Goal: Task Accomplishment & Management: Manage account settings

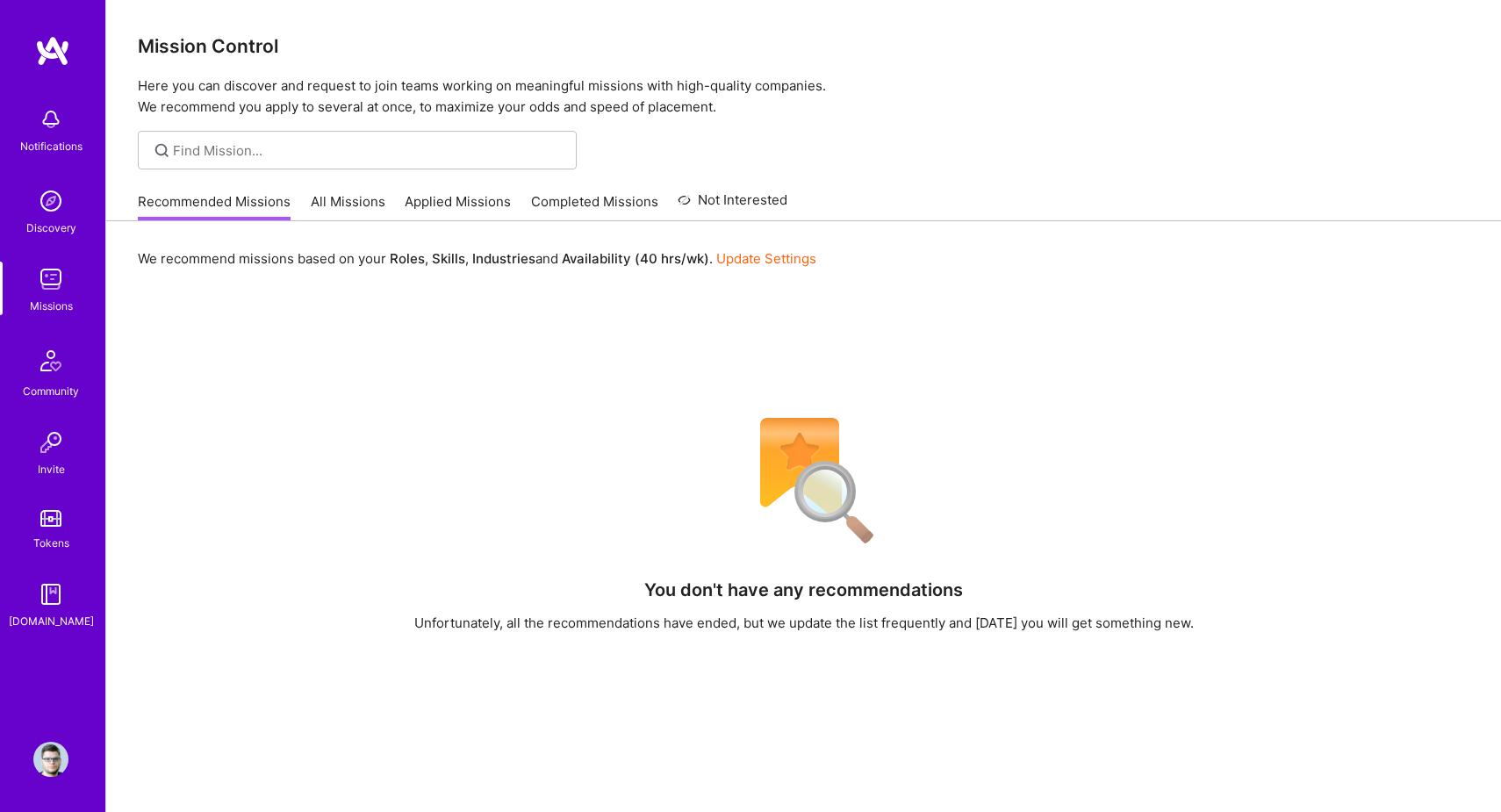
click at [333, 194] on link "All Missions" at bounding box center [347, 206] width 74 height 29
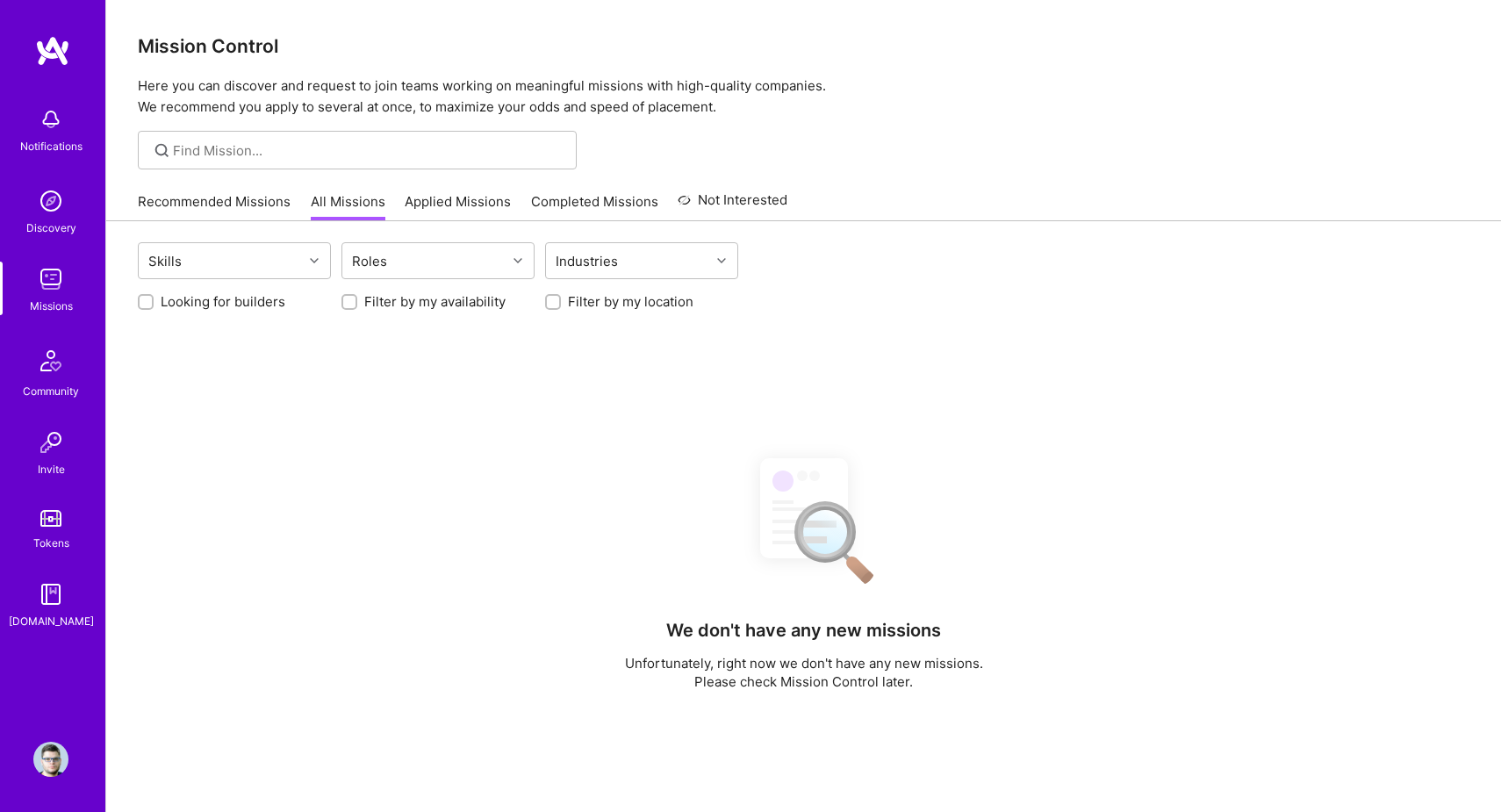
click at [410, 205] on link "Applied Missions" at bounding box center [457, 206] width 106 height 29
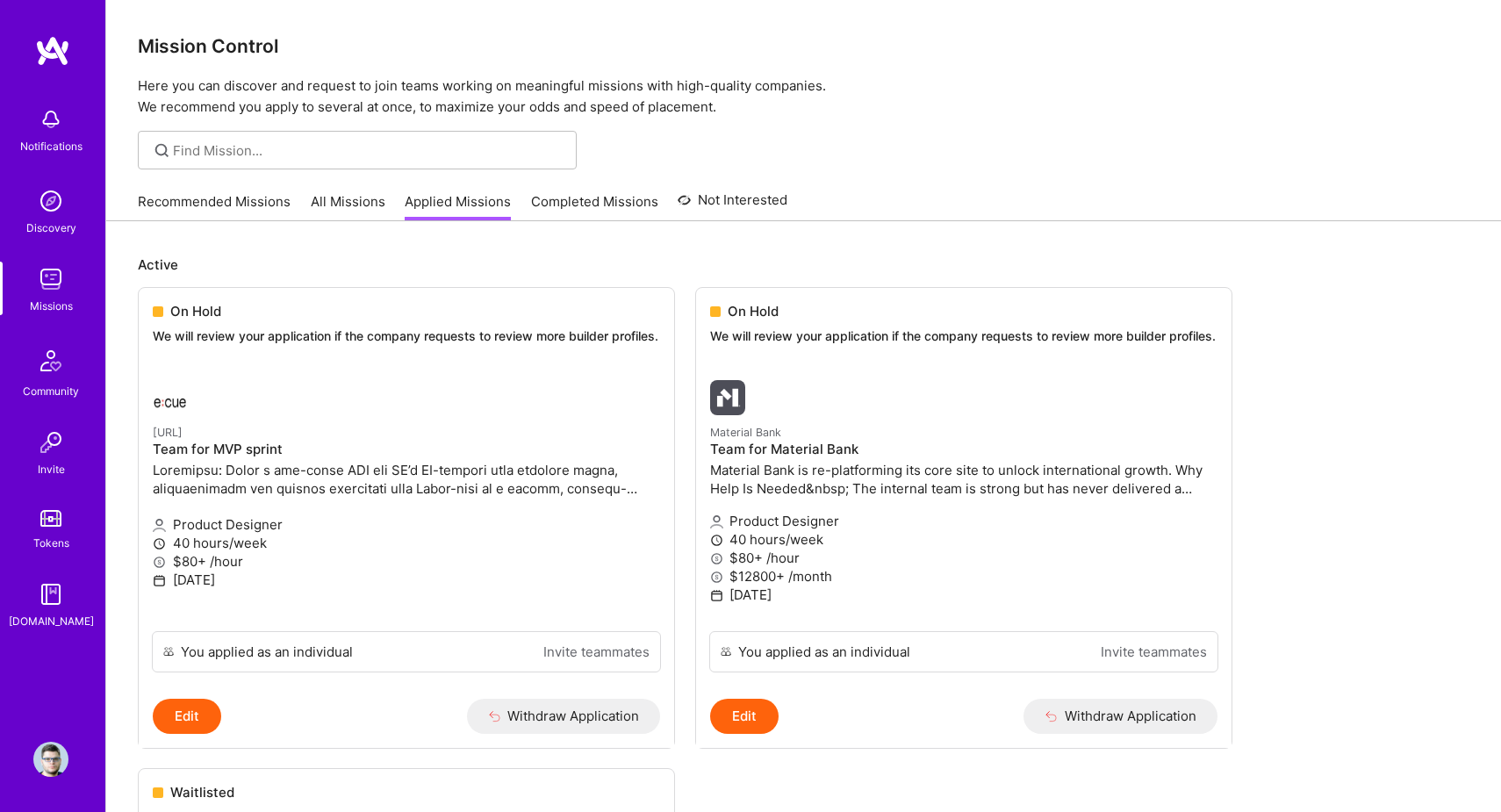
click at [375, 199] on link "All Missions" at bounding box center [347, 206] width 74 height 29
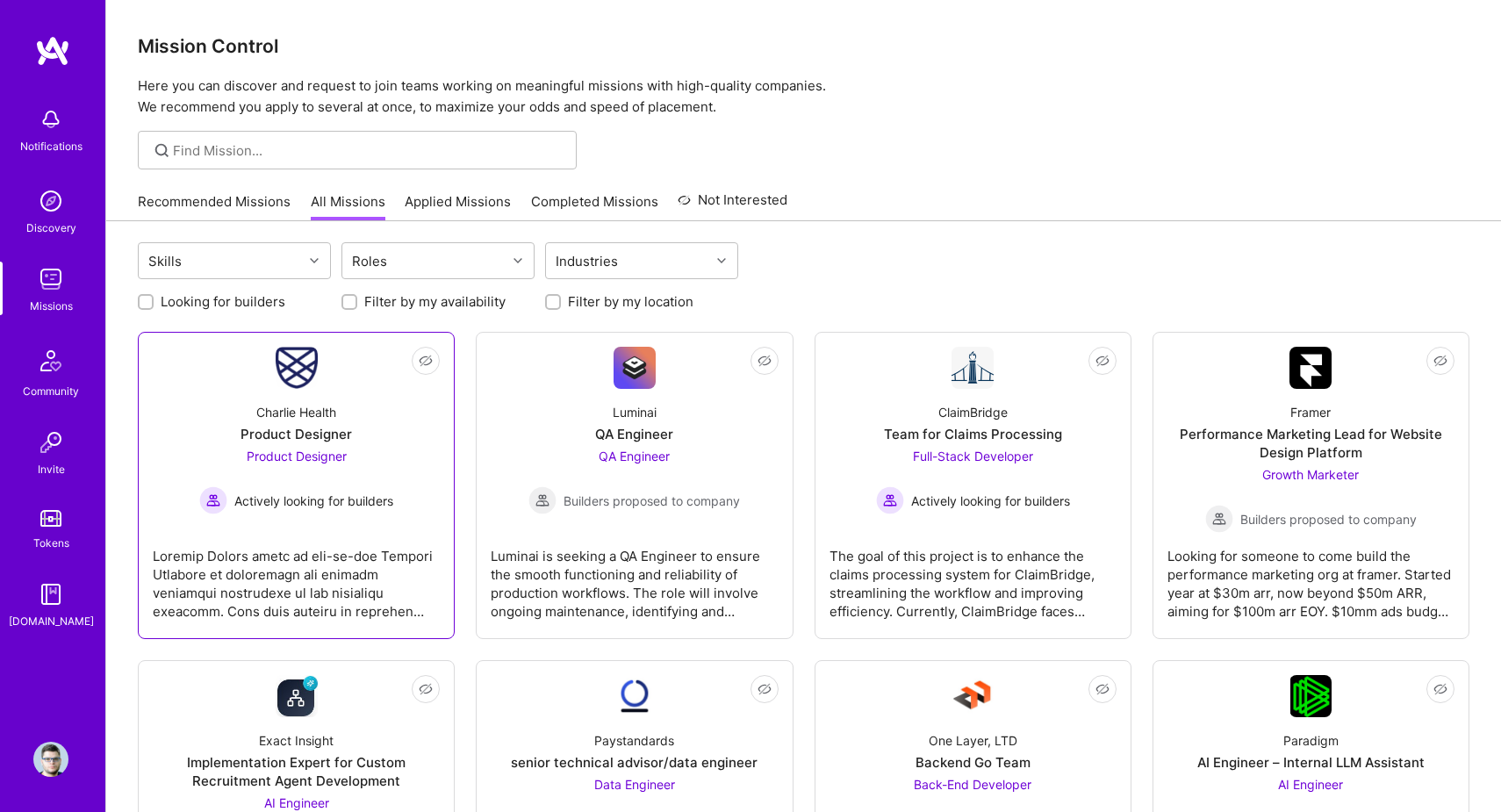
click at [303, 455] on span "Product Designer" at bounding box center [296, 455] width 100 height 15
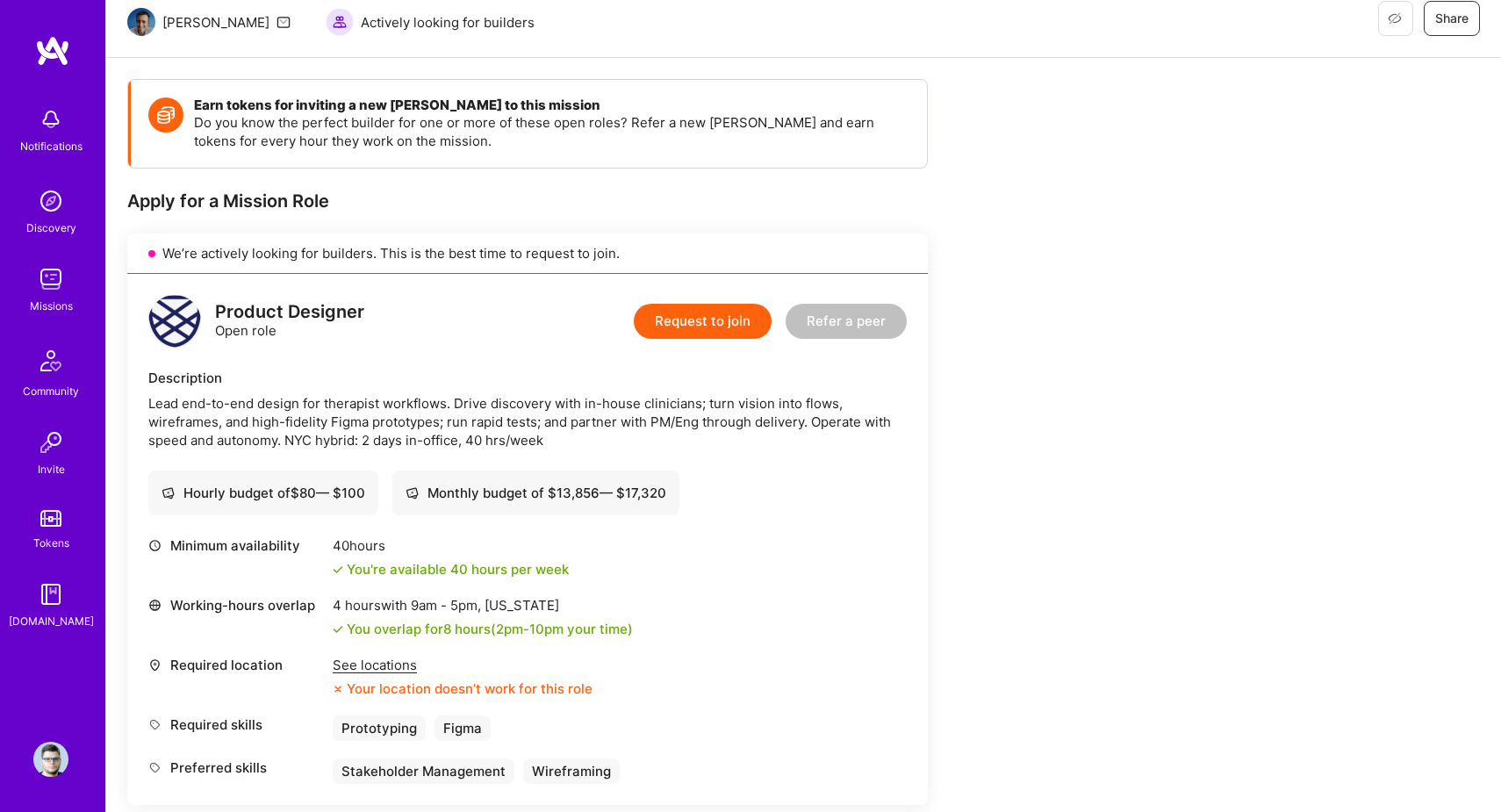
scroll to position [186, 0]
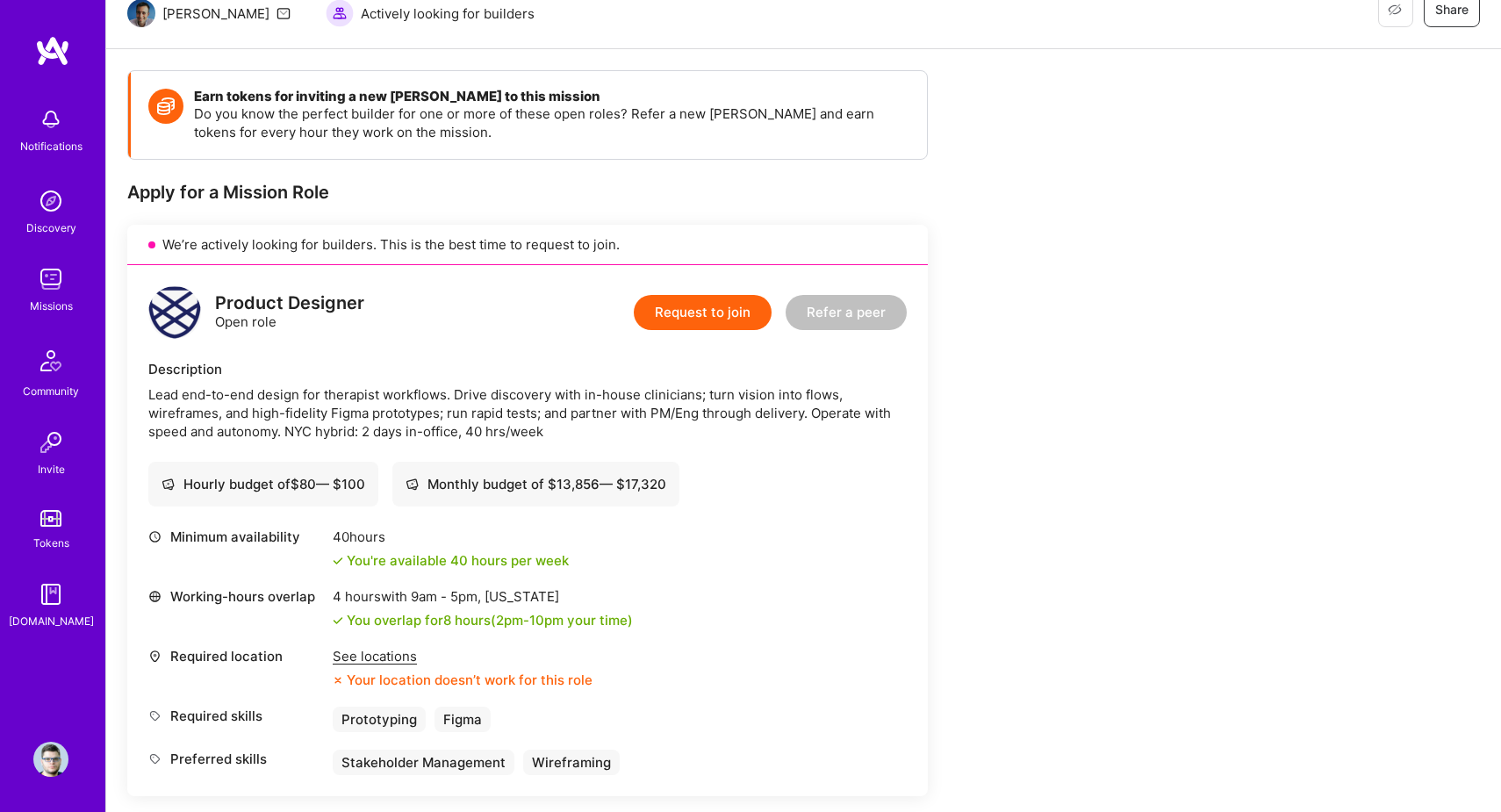
click at [362, 660] on div "See locations" at bounding box center [462, 656] width 260 height 19
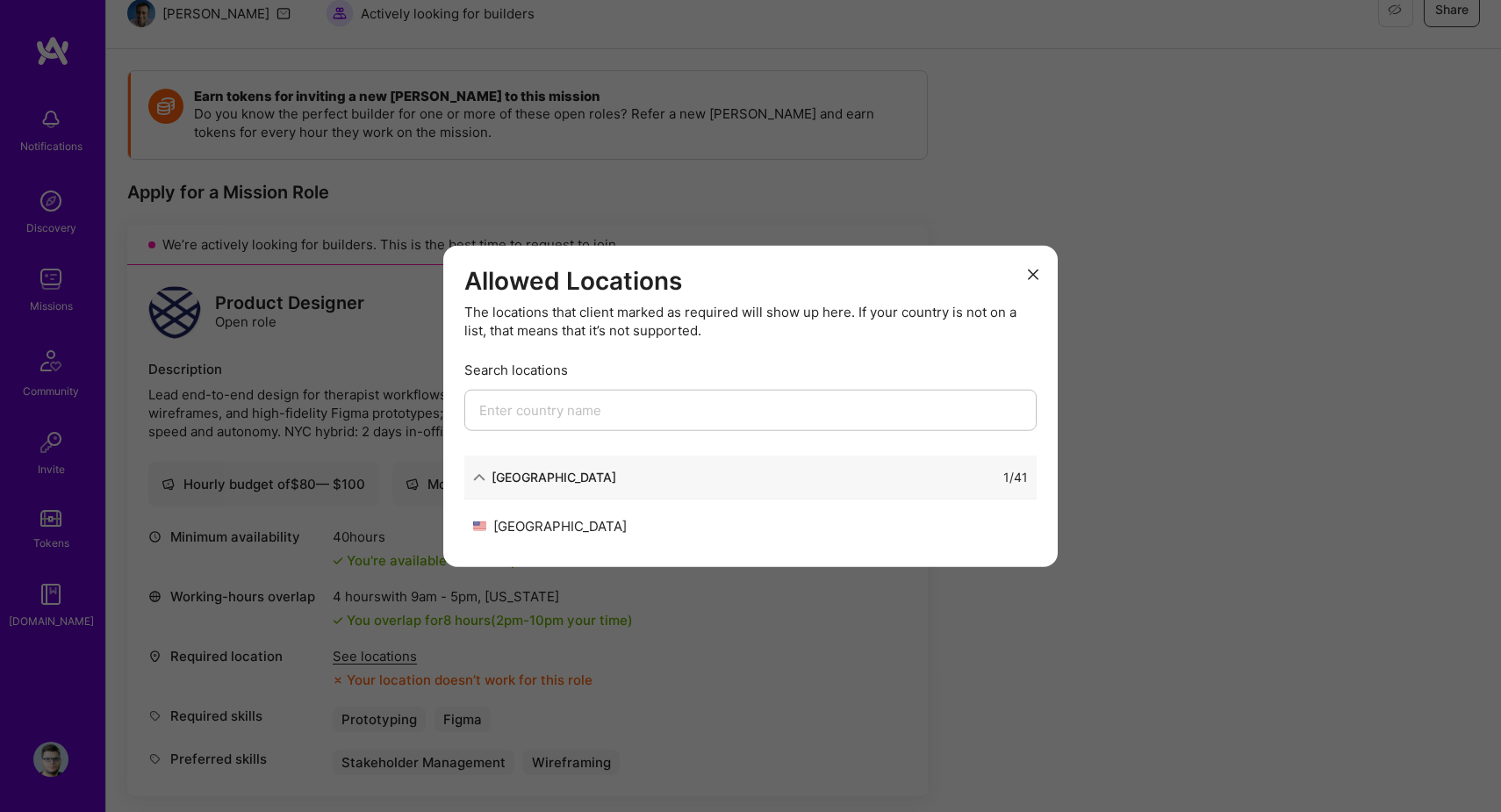
click at [1038, 269] on icon "modal" at bounding box center [1033, 274] width 11 height 11
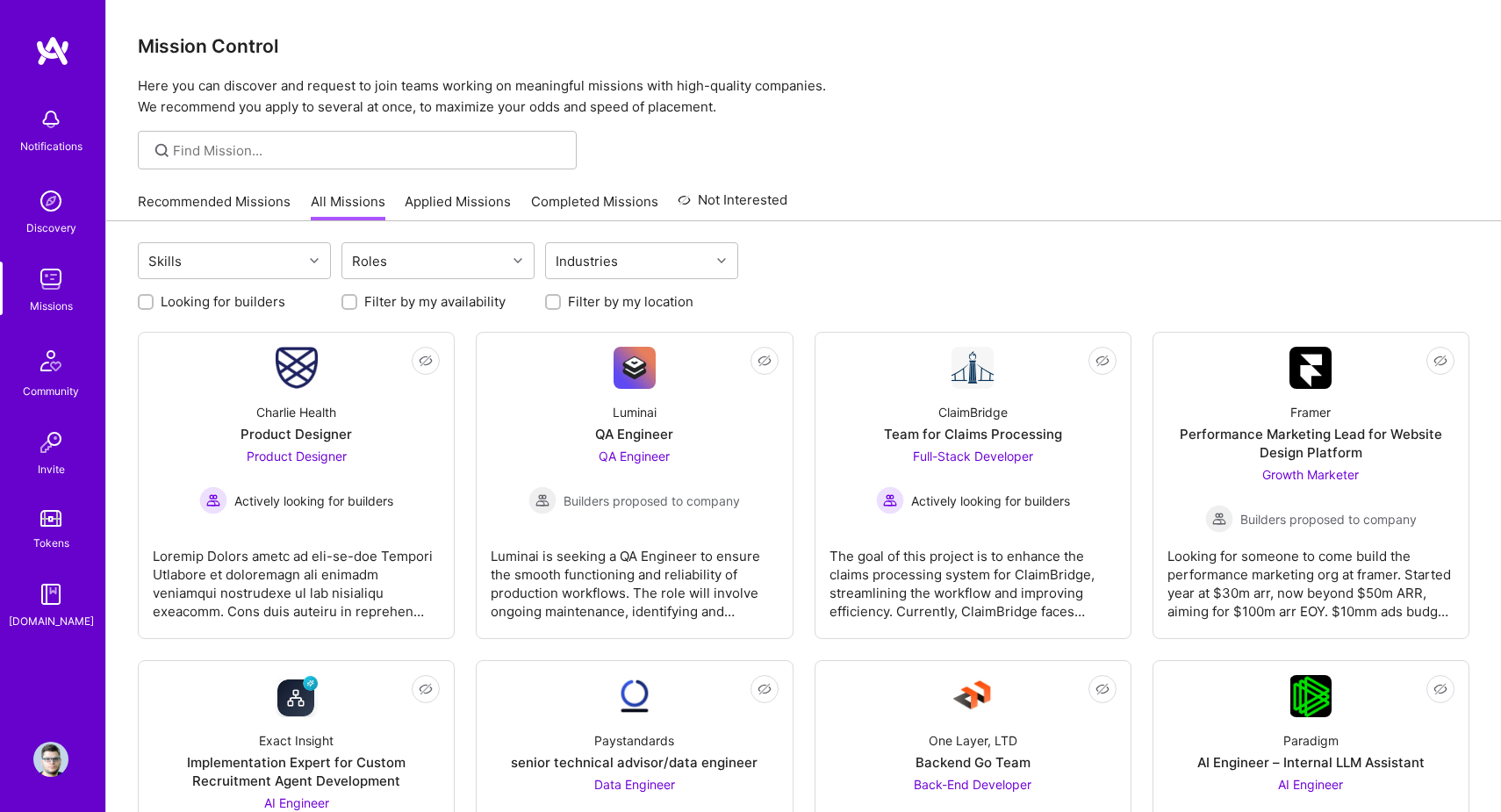
click at [255, 211] on link "Recommended Missions" at bounding box center [214, 206] width 152 height 29
